Goal: Information Seeking & Learning: Learn about a topic

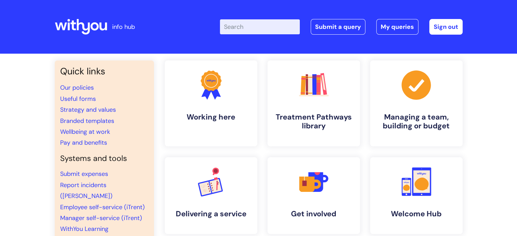
click at [266, 21] on input "Enter your search term here..." at bounding box center [260, 26] width 80 height 15
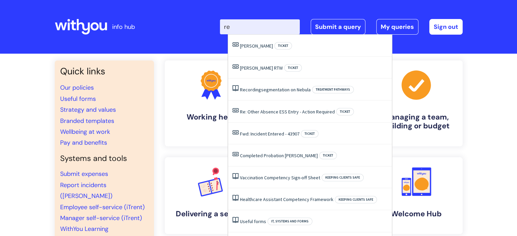
type input "r"
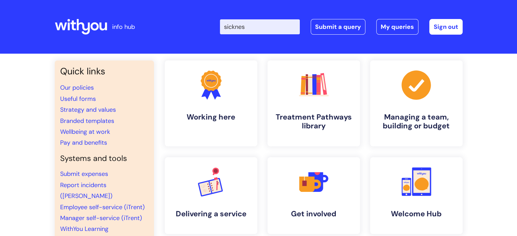
type input "sickness"
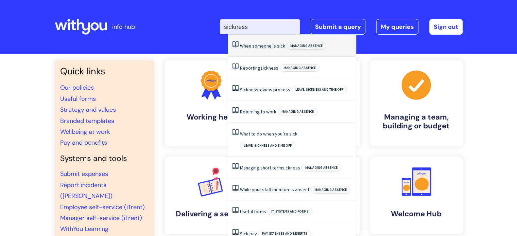
click at [250, 49] on li "When someone is sick Managing absence" at bounding box center [292, 46] width 128 height 22
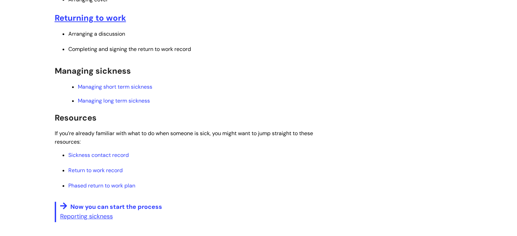
scroll to position [306, 0]
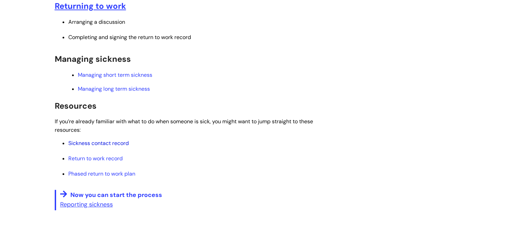
click at [108, 143] on link "Sickness contact record" at bounding box center [98, 143] width 61 height 7
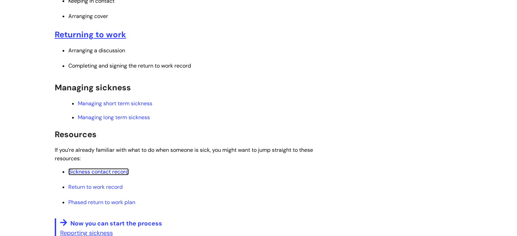
scroll to position [238, 0]
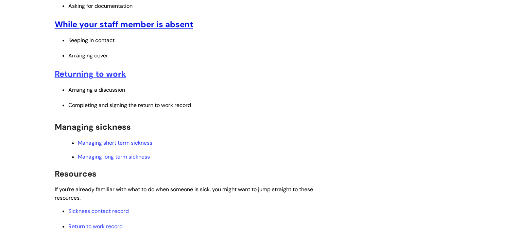
click at [154, 28] on u "While your staff member is absent" at bounding box center [124, 24] width 138 height 11
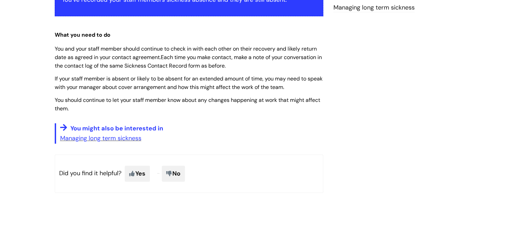
scroll to position [34, 0]
